Goal: Check status: Check status

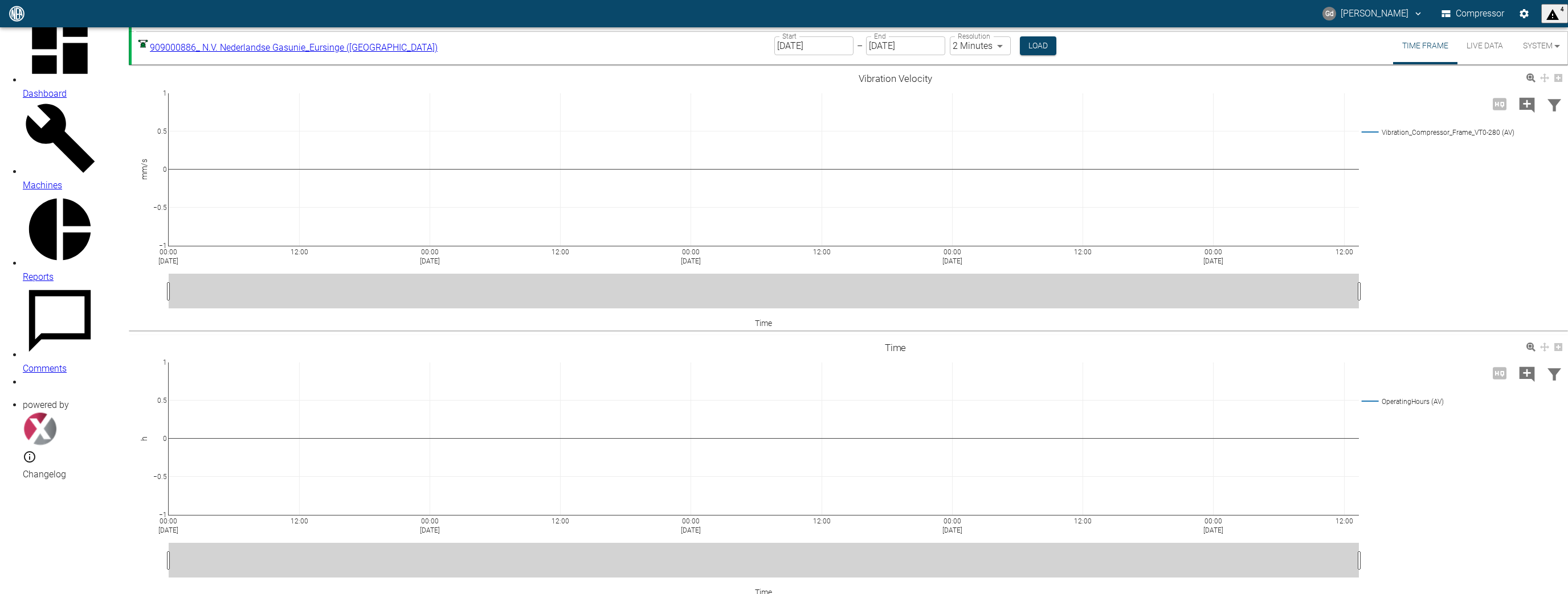
click at [391, 6] on span "4" at bounding box center [1554, 13] width 18 height 16
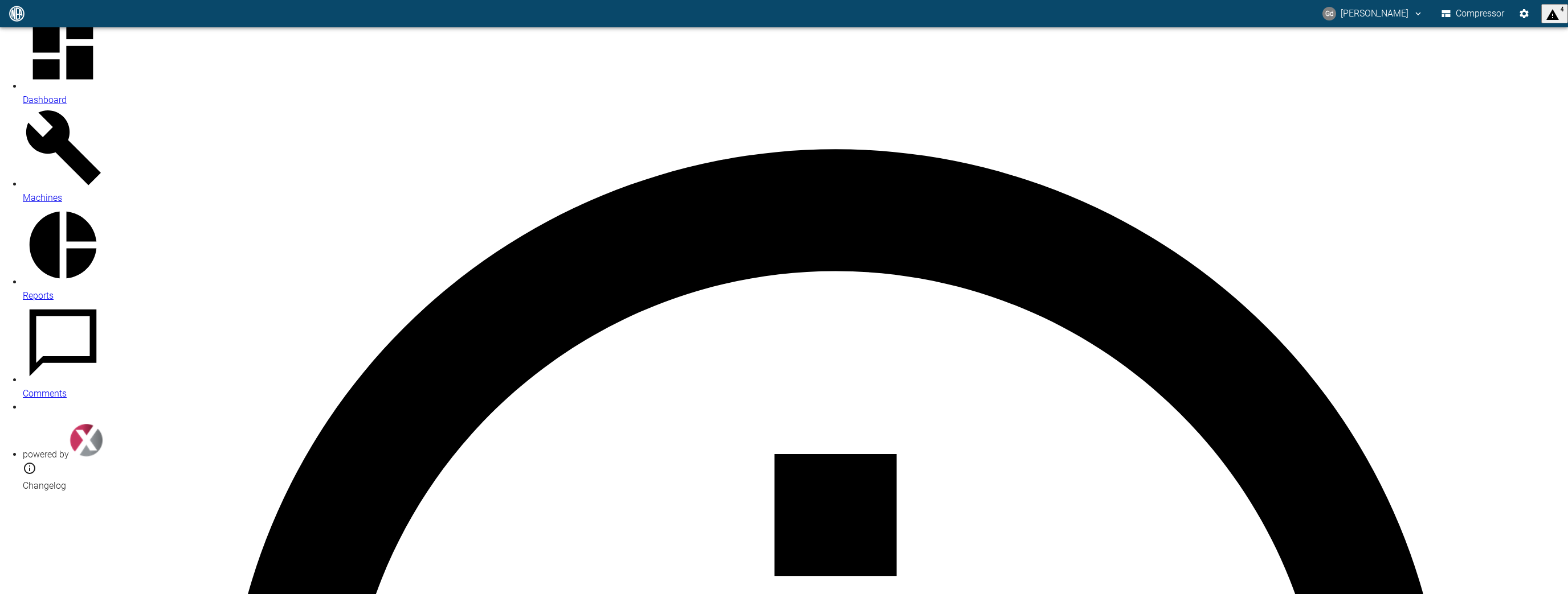
type input "[DATE]"
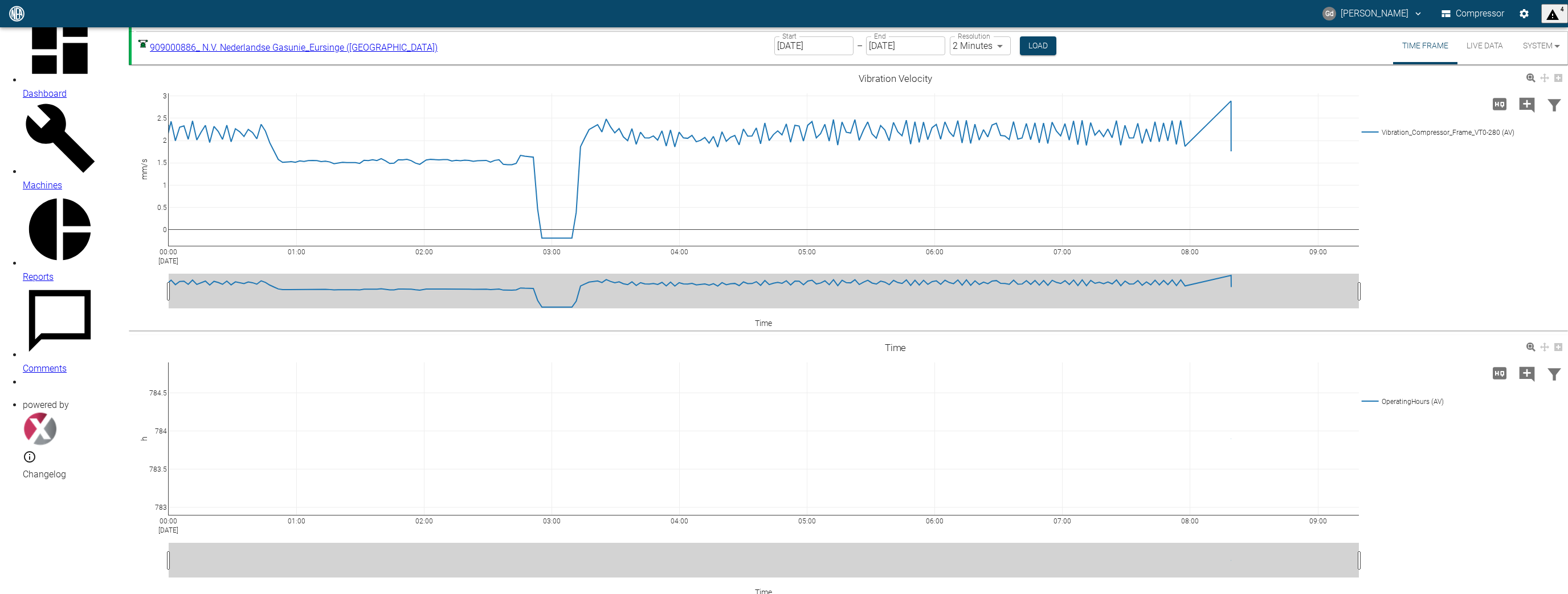
click at [391, 180] on div at bounding box center [784, 603] width 1568 height 0
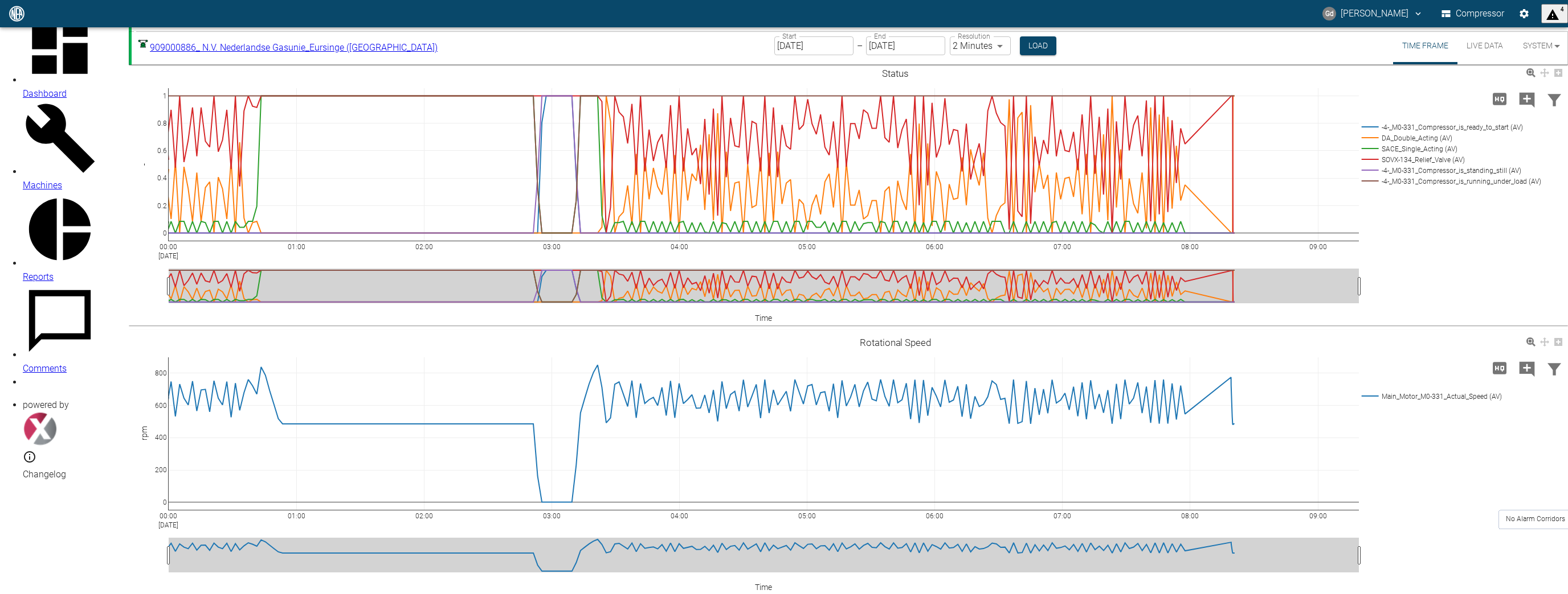
scroll to position [777, 0]
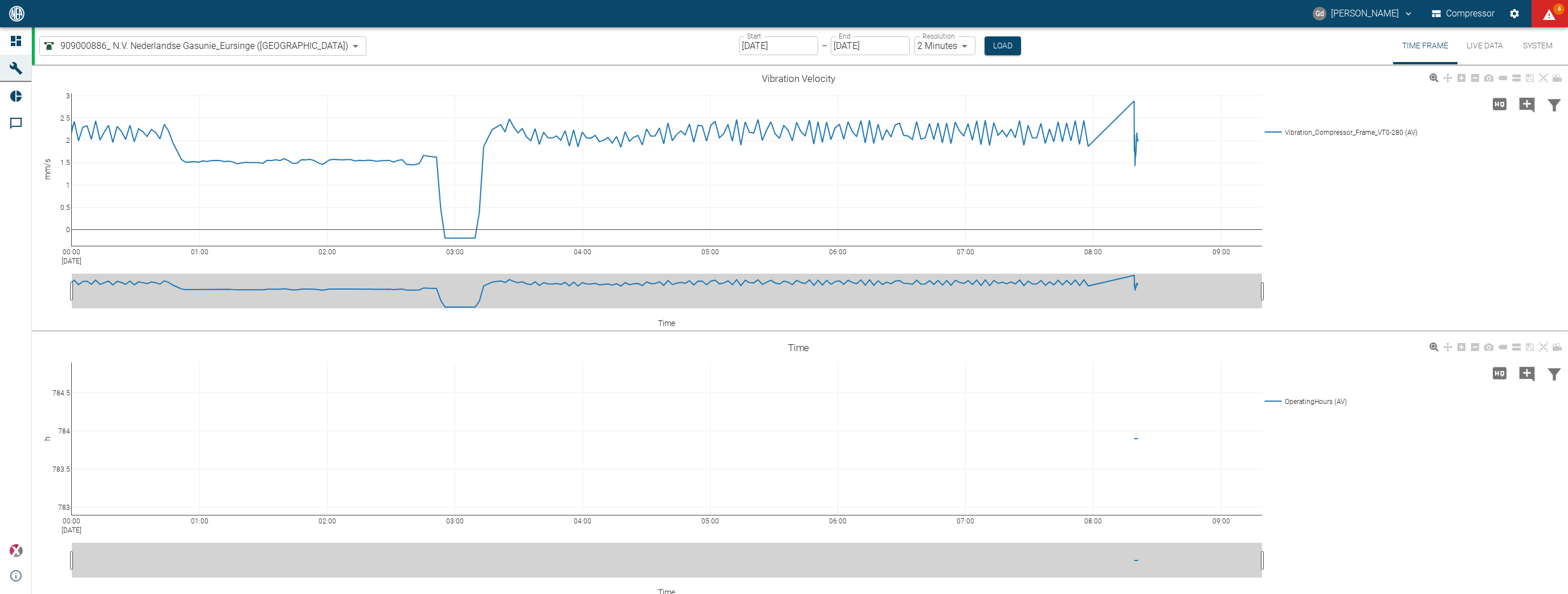
click at [1550, 18] on icon "displayAlerts" at bounding box center [1549, 15] width 12 height 11
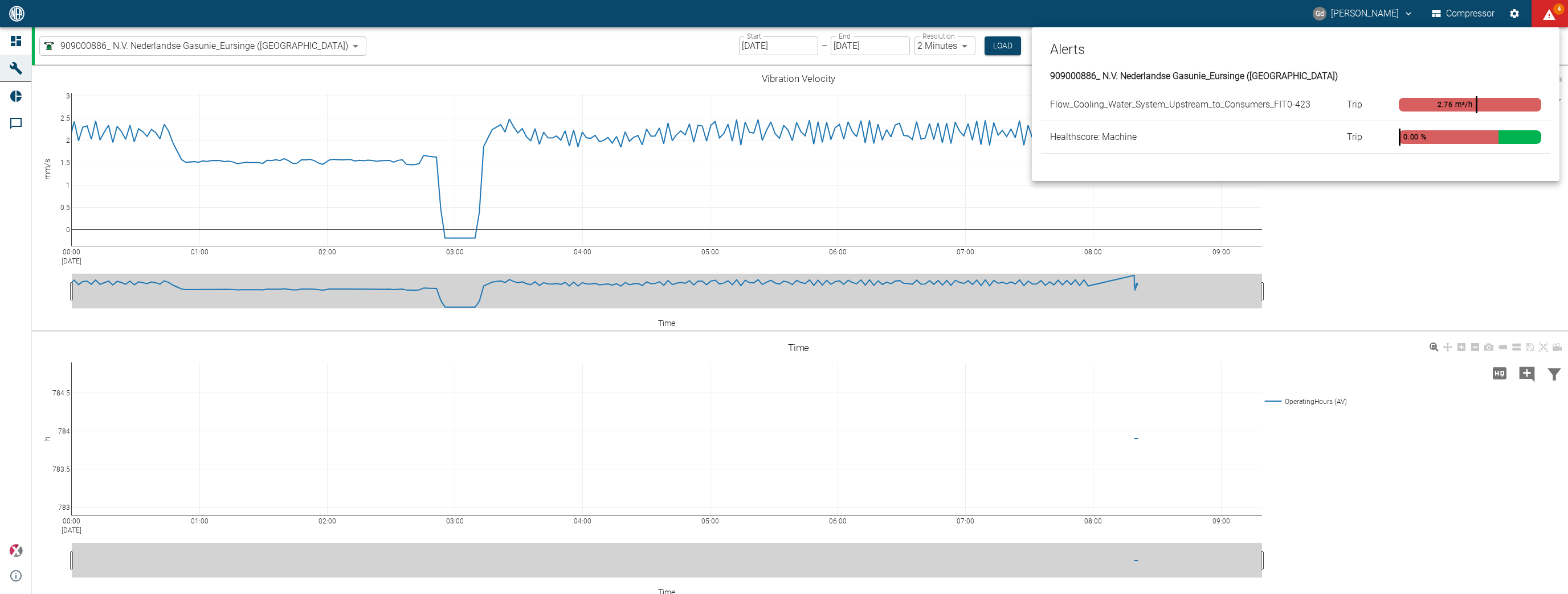
click at [1219, 106] on span "Flow_Cooling_Water_System_Upstream_to_Consumers_FIT0-423" at bounding box center [1180, 105] width 261 height 11
click at [1371, 243] on div at bounding box center [784, 297] width 1568 height 594
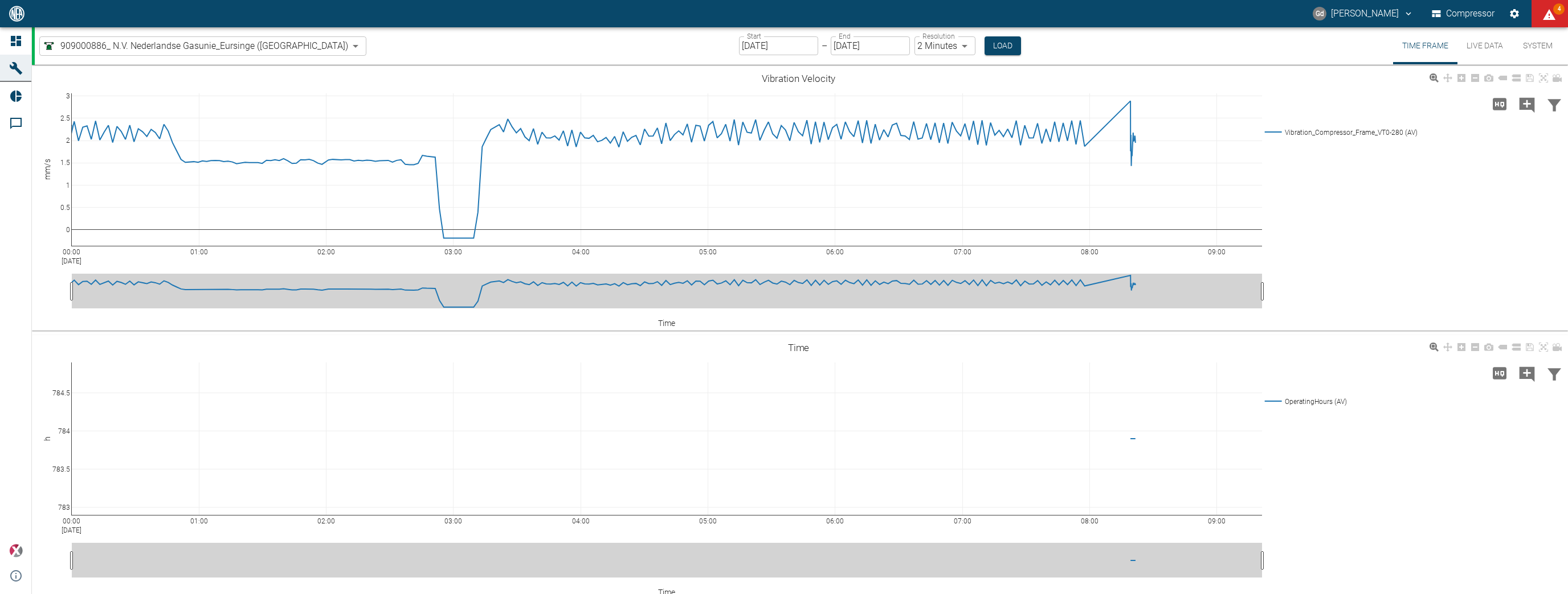
click at [739, 48] on input "[DATE]" at bounding box center [778, 45] width 79 height 18
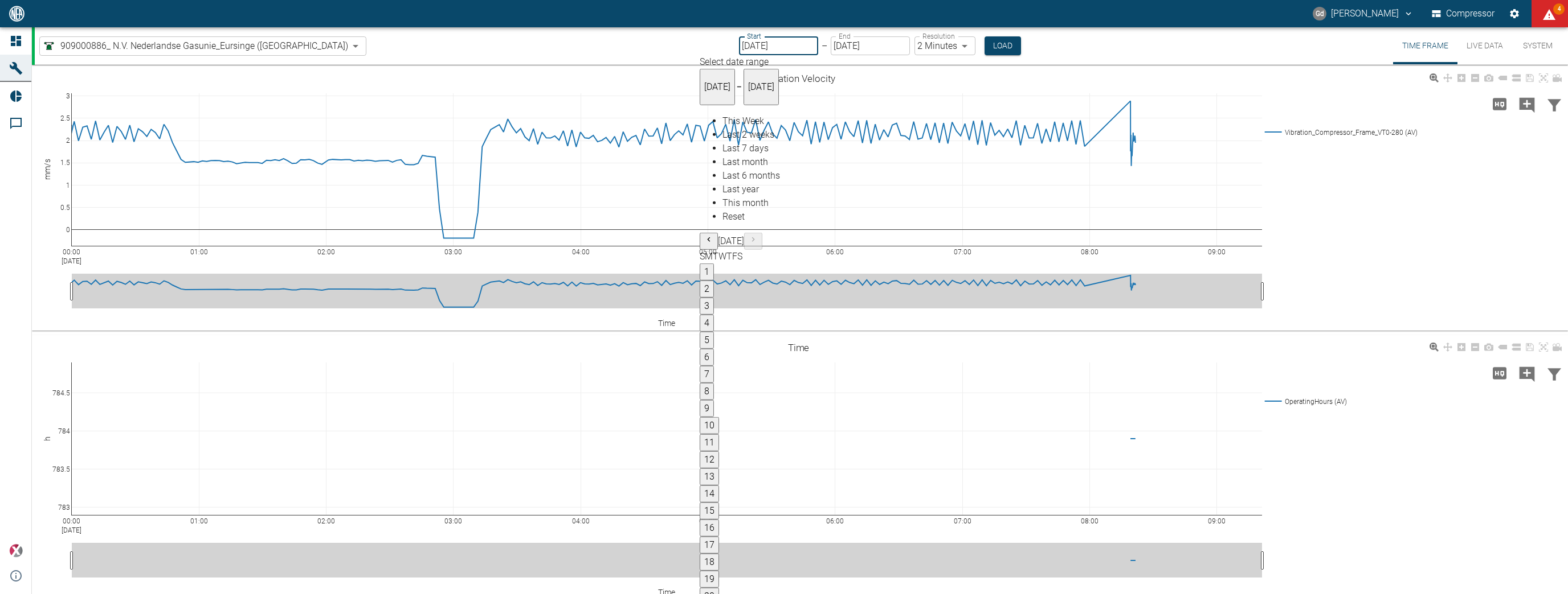
click at [731, 126] on span "This Week" at bounding box center [743, 121] width 42 height 11
type input "08/17/2025"
click at [984, 43] on button "Load" at bounding box center [1002, 45] width 36 height 18
